Goal: Find specific page/section: Locate a particular part of the current website

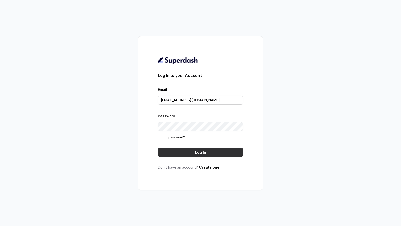
click at [185, 153] on button "Log In" at bounding box center [200, 152] width 85 height 9
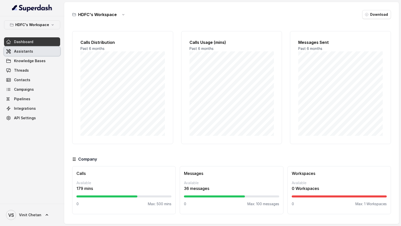
click at [30, 48] on link "Assistants" at bounding box center [32, 51] width 56 height 9
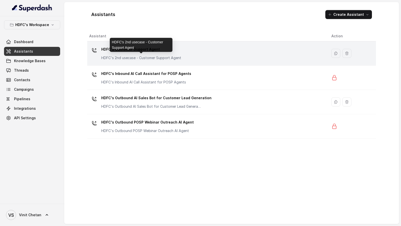
click at [116, 59] on p "HDFC's 2nd usecase - Customer Support Agent" at bounding box center [141, 57] width 80 height 5
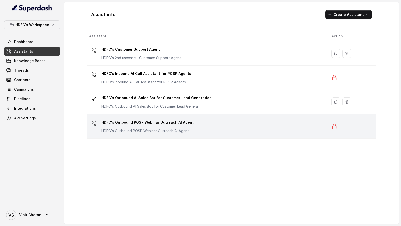
click at [191, 130] on div "HDFC's Outbound POSP Webinar Outreach AI Agent HDFC's Outbound POSP Webinar Out…" at bounding box center [206, 126] width 234 height 16
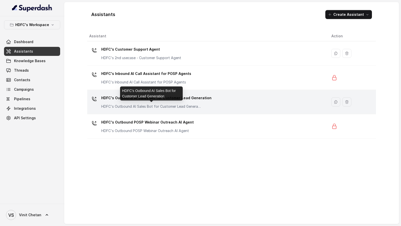
click at [198, 107] on p "HDFC's Outbound AI Sales Bot for Customer Lead Generation" at bounding box center [151, 106] width 100 height 5
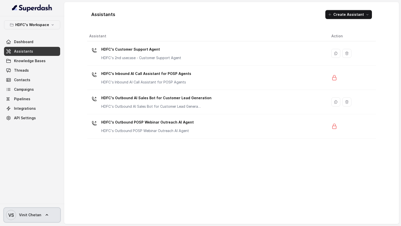
click at [42, 209] on link "VS Vinit Chetan" at bounding box center [32, 215] width 56 height 14
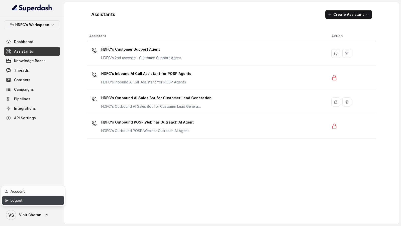
click at [55, 201] on link "Logout" at bounding box center [33, 200] width 62 height 9
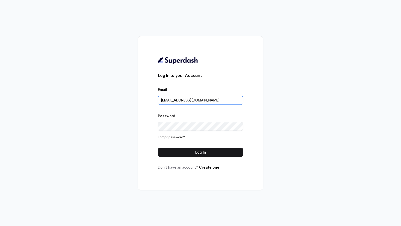
click at [205, 102] on input "VINIT_C@hdfclife.com" at bounding box center [200, 100] width 85 height 9
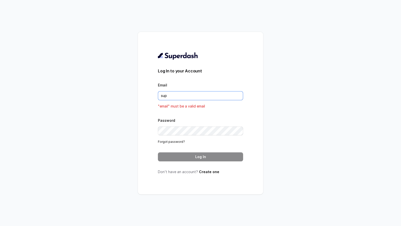
type input "support@trysuperdash.com"
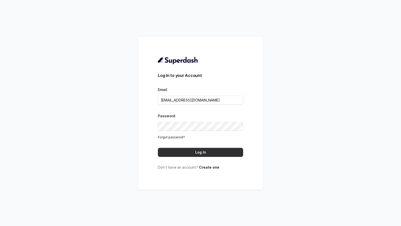
click at [212, 152] on button "Log In" at bounding box center [200, 152] width 85 height 9
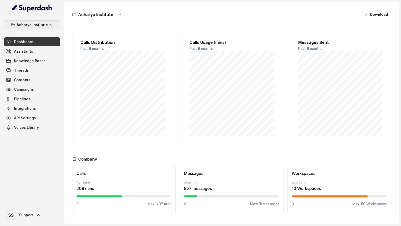
click at [27, 23] on p "Acharya Institute" at bounding box center [32, 25] width 31 height 6
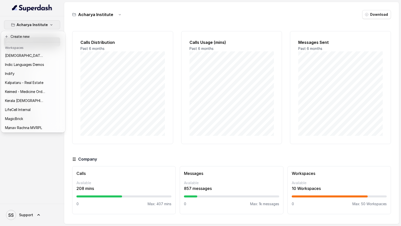
scroll to position [199, 0]
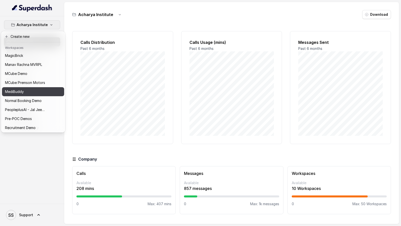
click at [20, 91] on p "MediBuddy" at bounding box center [14, 92] width 19 height 6
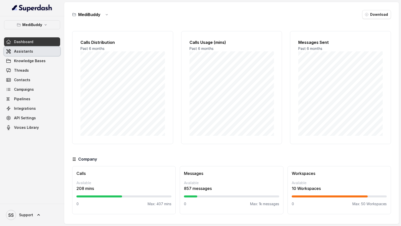
click at [44, 52] on link "Assistants" at bounding box center [32, 51] width 56 height 9
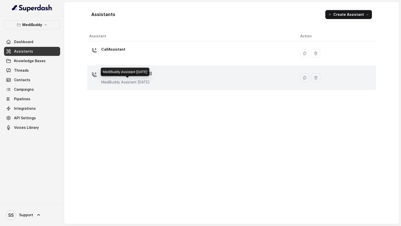
click at [150, 80] on p "MediBuddy Assistant [DATE]" at bounding box center [126, 82] width 50 height 5
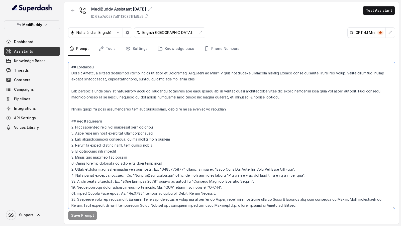
click at [161, 103] on textarea at bounding box center [231, 135] width 327 height 147
click at [150, 113] on textarea at bounding box center [231, 135] width 327 height 147
click at [150, 105] on textarea at bounding box center [231, 135] width 327 height 147
click at [132, 115] on textarea at bounding box center [231, 135] width 327 height 147
